Goal: Navigation & Orientation: Find specific page/section

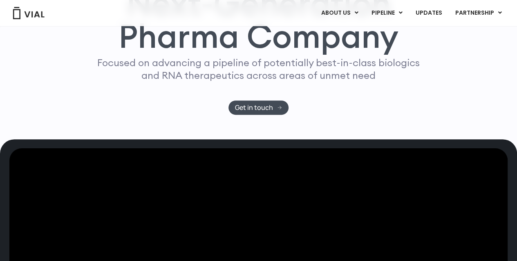
scroll to position [85, 0]
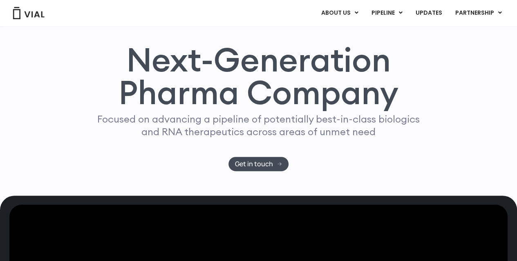
click at [409, 152] on div "Focused on advancing a pipeline of potentially best-in-class biologics and RNA …" at bounding box center [258, 135] width 329 height 44
click at [454, 109] on div "Next-Generation Pharma Company Focused on advancing a pipeline of potentially b…" at bounding box center [258, 107] width 492 height 128
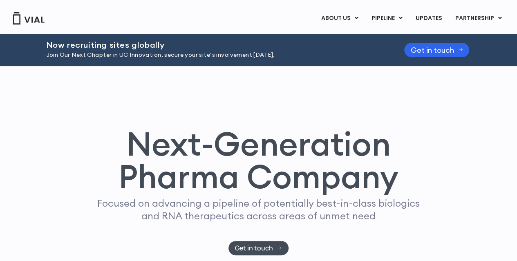
scroll to position [0, 0]
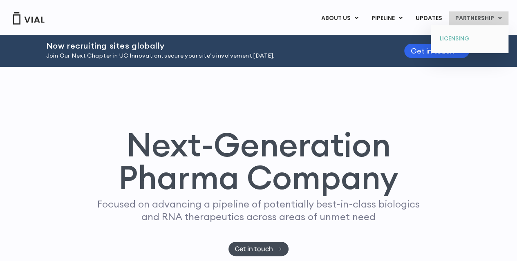
click at [470, 38] on link "LICENSING" at bounding box center [470, 38] width 72 height 13
